Goal: Task Accomplishment & Management: Manage account settings

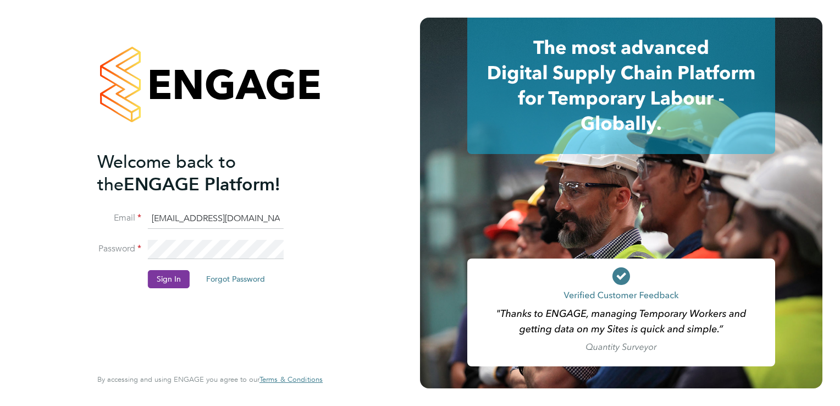
click at [161, 275] on button "Sign In" at bounding box center [169, 279] width 42 height 18
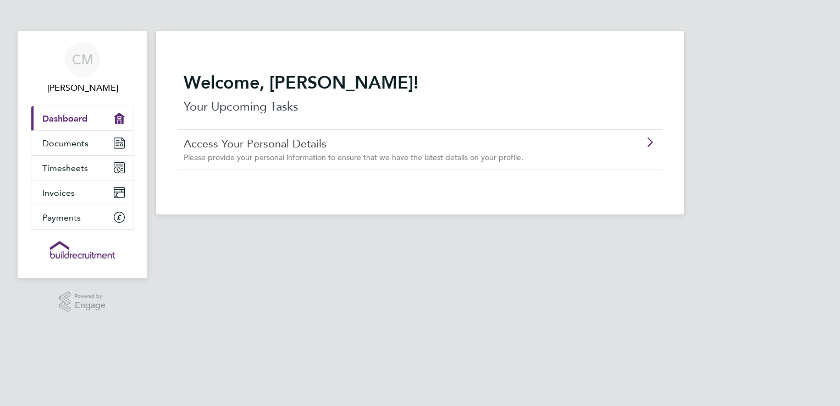
click at [71, 119] on span "Dashboard" at bounding box center [64, 118] width 45 height 10
click at [57, 164] on span "Timesheets" at bounding box center [65, 168] width 46 height 10
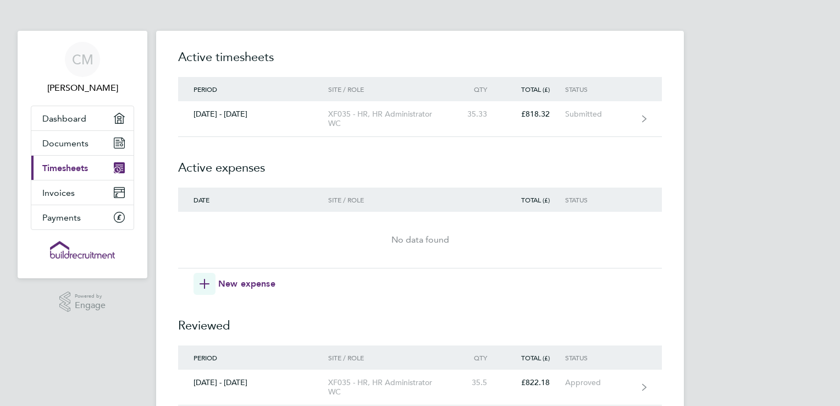
scroll to position [38, 0]
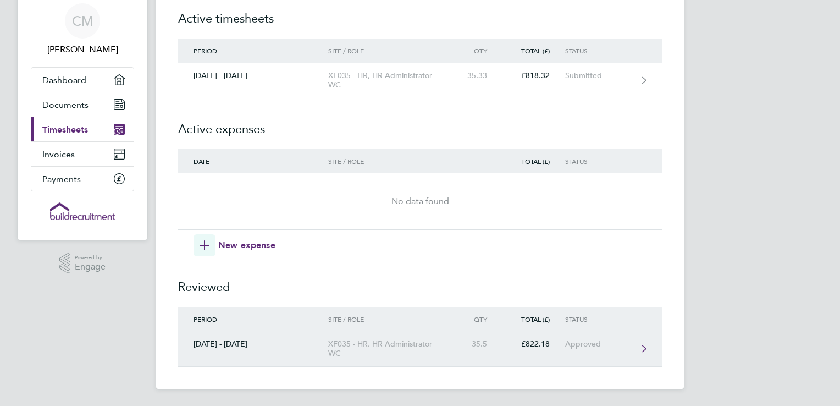
click at [224, 344] on div "20 - 26 Sept 2025" at bounding box center [253, 343] width 150 height 9
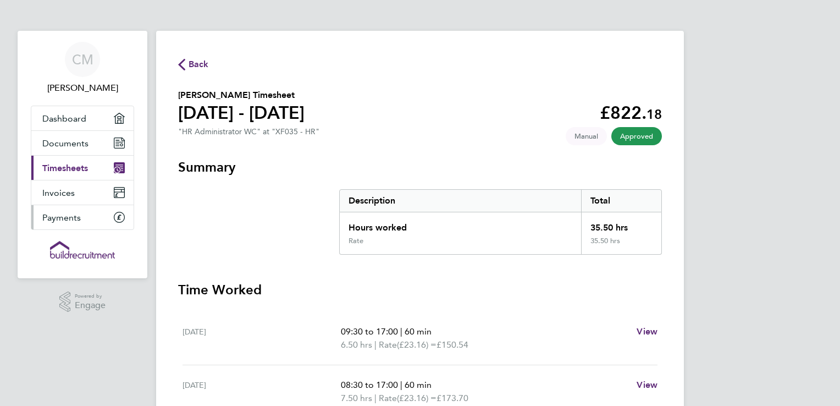
click at [65, 214] on span "Payments" at bounding box center [61, 217] width 38 height 10
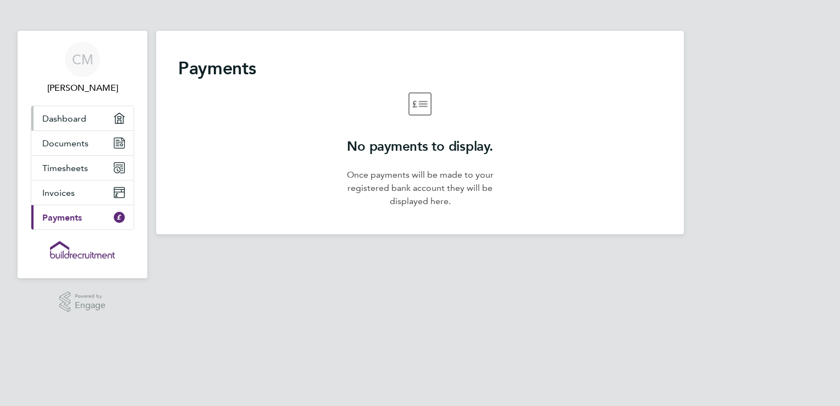
click at [69, 119] on span "Dashboard" at bounding box center [64, 118] width 44 height 10
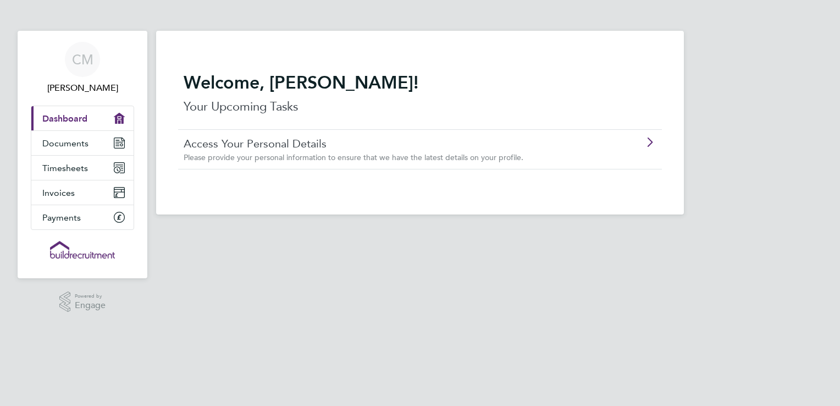
click at [385, 142] on link "Access Your Personal Details" at bounding box center [389, 143] width 410 height 14
click at [79, 86] on span "Chevonne Mccann" at bounding box center [82, 87] width 103 height 13
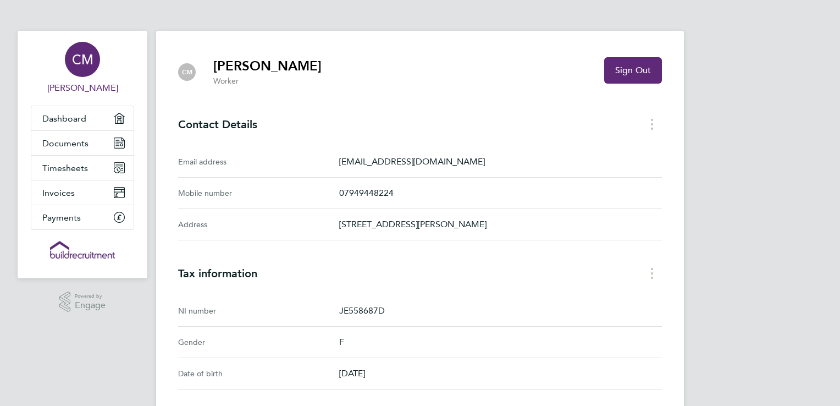
click at [91, 58] on span "CM" at bounding box center [82, 59] width 21 height 14
click at [644, 71] on span "Sign Out" at bounding box center [633, 70] width 36 height 11
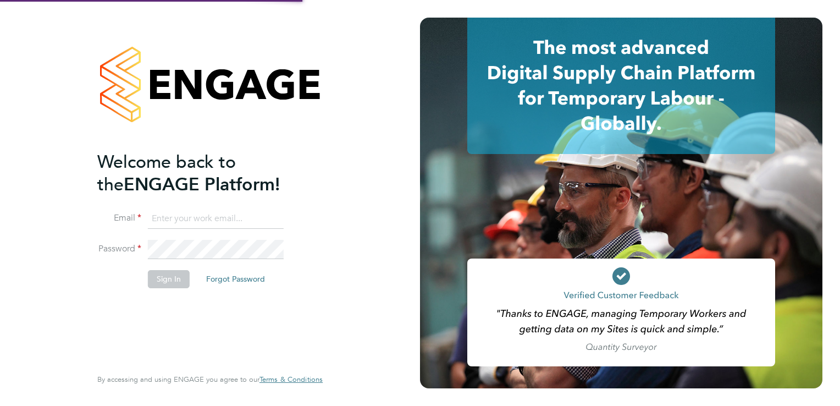
type input "[EMAIL_ADDRESS][DOMAIN_NAME]"
